Goal: Task Accomplishment & Management: Complete application form

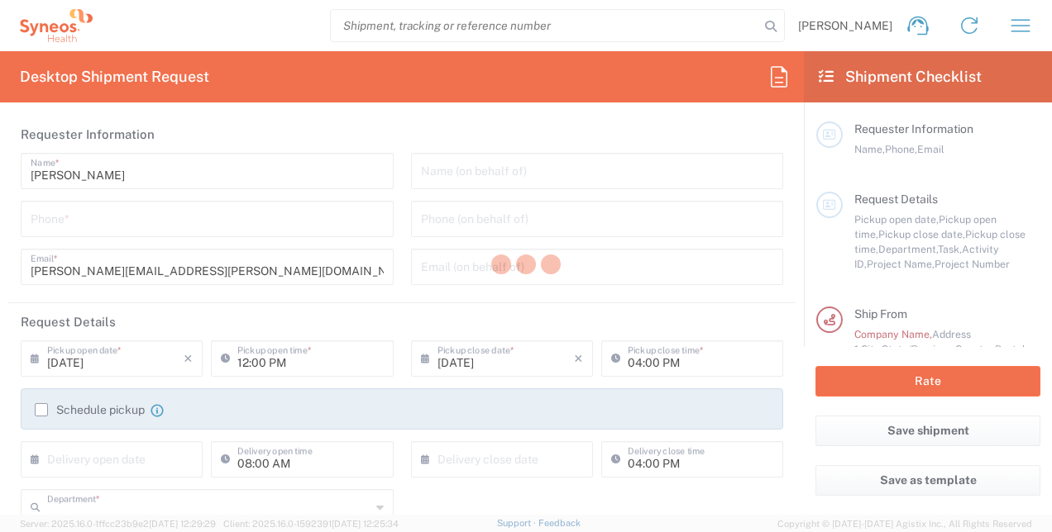
type input "3229"
type input "[US_STATE]"
type input "[GEOGRAPHIC_DATA]"
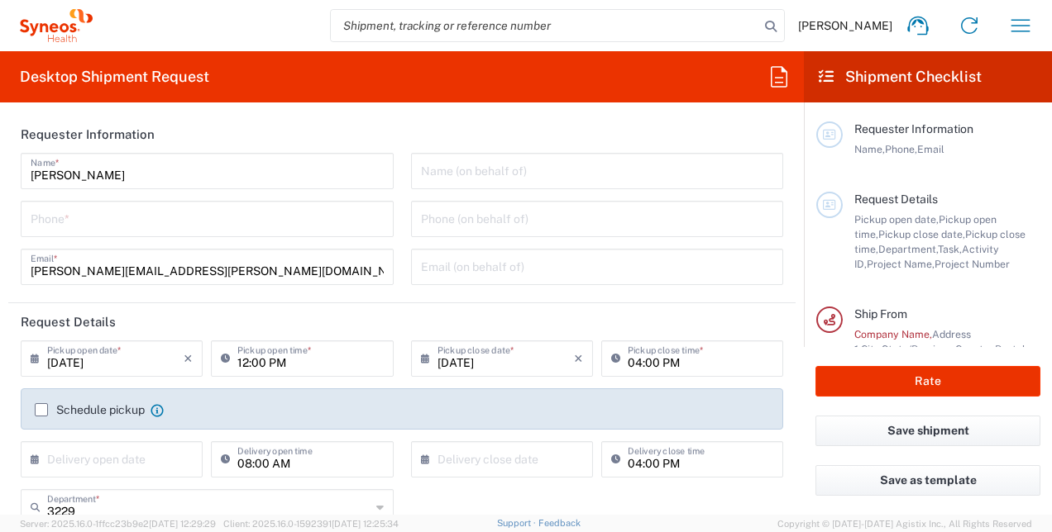
type input "Syneos Health, LLC-[GEOGRAPHIC_DATA] [GEOGRAPHIC_DATA] [GEOGRAPHIC_DATA]"
click at [150, 361] on input "[DATE]" at bounding box center [115, 357] width 136 height 29
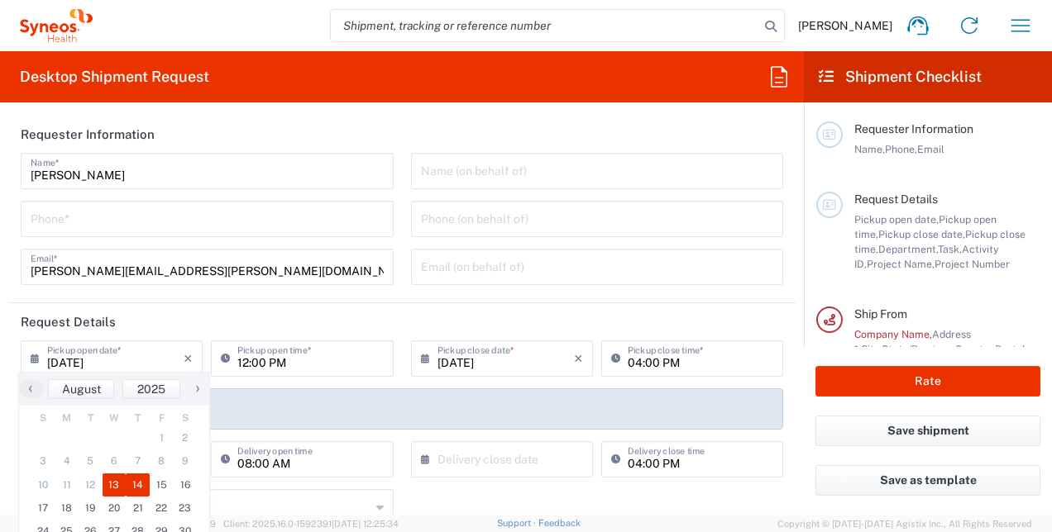
click at [130, 481] on span "14" at bounding box center [138, 485] width 24 height 23
type input "[DATE]"
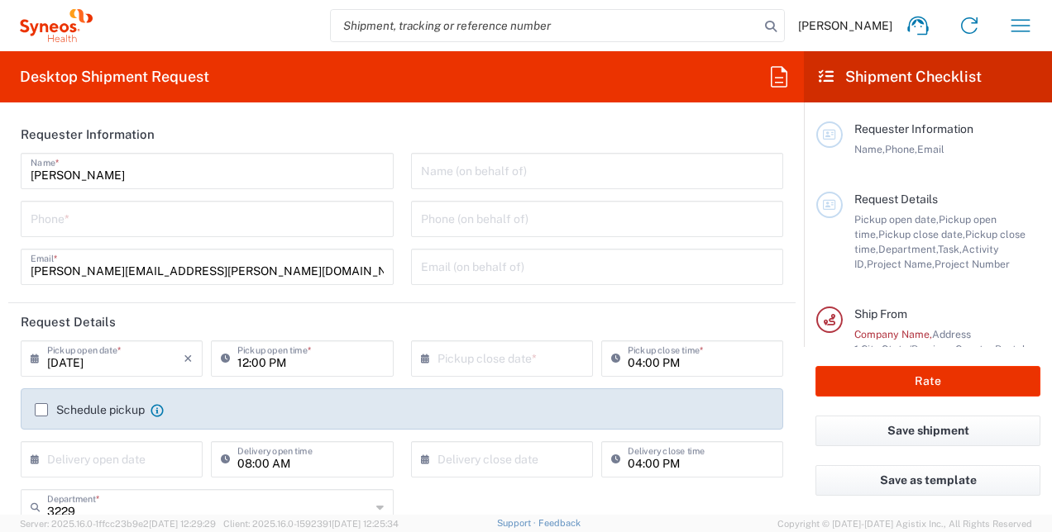
click at [332, 362] on input "12:00 PM" at bounding box center [310, 357] width 146 height 29
click at [265, 363] on input "12:00 PM" at bounding box center [310, 357] width 146 height 29
type input "1"
type input "08:00 AM"
click at [41, 407] on label "Schedule pickup" at bounding box center [90, 410] width 110 height 13
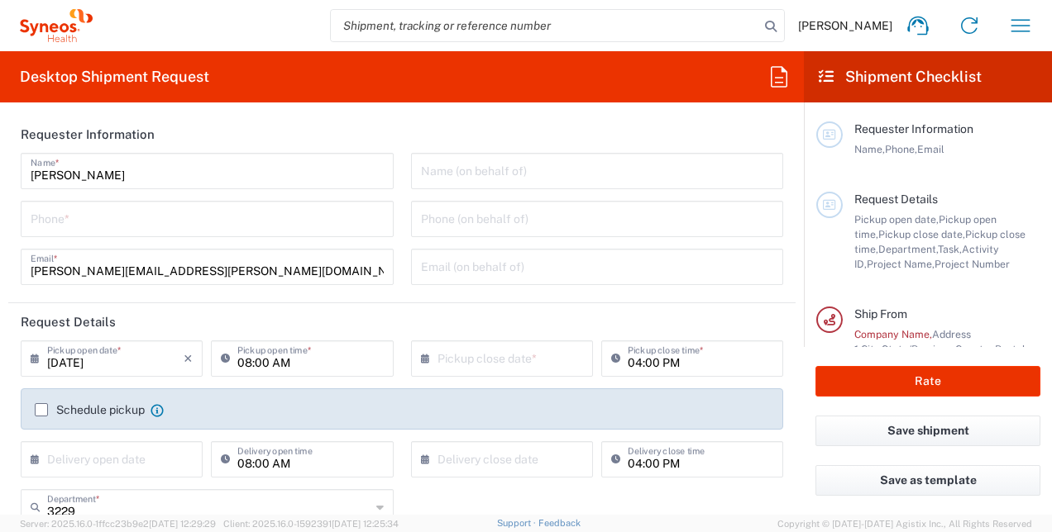
click at [41, 410] on input "Schedule pickup" at bounding box center [41, 410] width 0 height 0
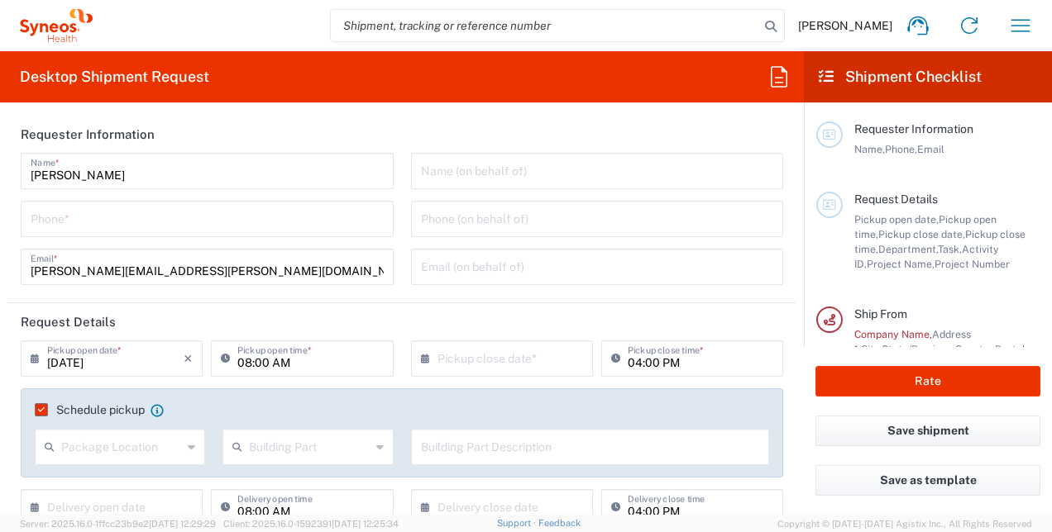
click at [41, 407] on label "Schedule pickup" at bounding box center [90, 410] width 110 height 13
click at [38, 410] on input "Schedule pickup" at bounding box center [38, 410] width 0 height 0
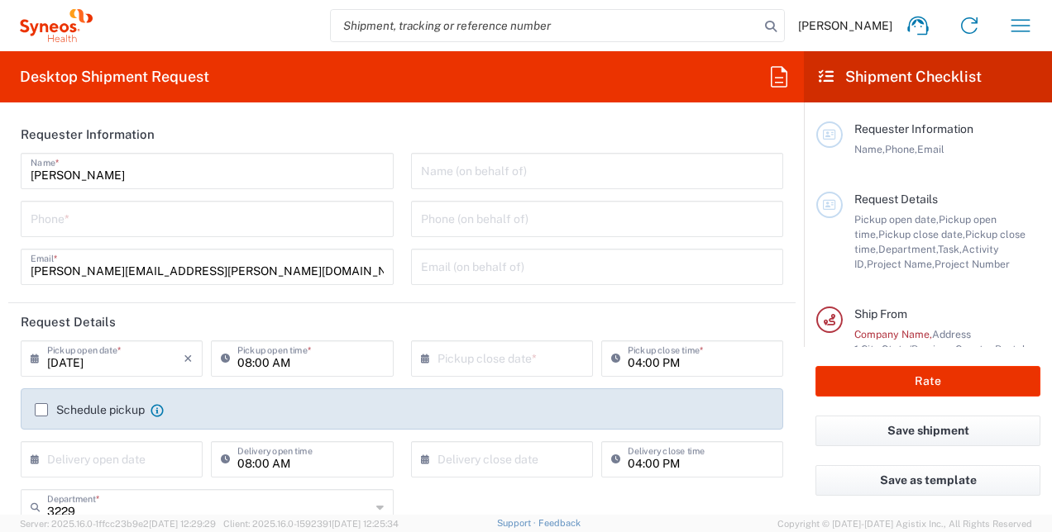
click at [825, 82] on icon at bounding box center [826, 76] width 15 height 15
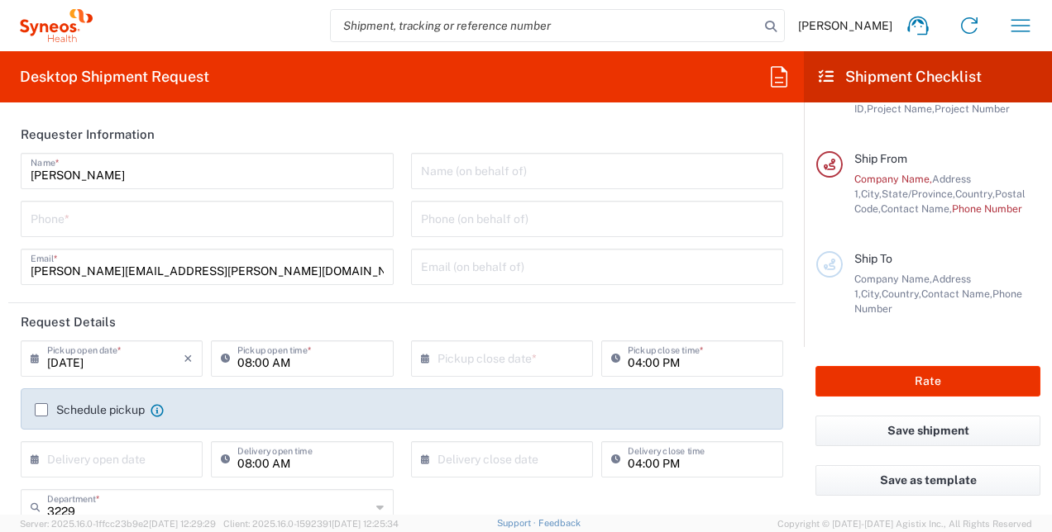
scroll to position [288, 0]
